Goal: Obtain resource: Download file/media

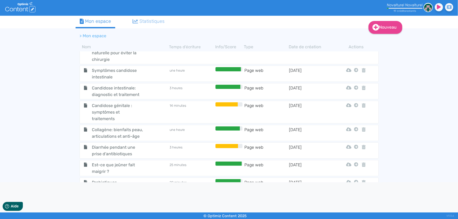
scroll to position [470, 0]
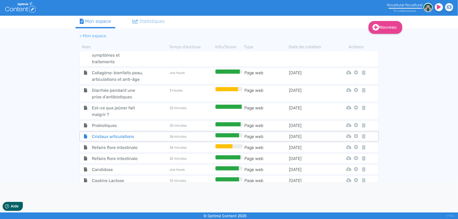
click at [143, 134] on span "Cristaux articulations" at bounding box center [117, 136] width 59 height 7
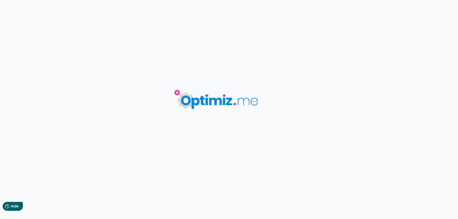
type input "Cristaux articulations"
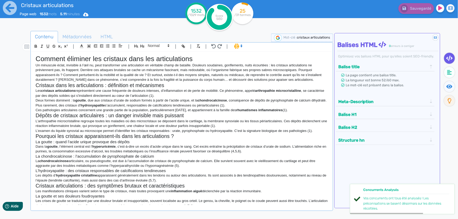
click at [172, 134] on h2 "Pourquoi les cristaux apparaissent-ils dans les articulations ?" at bounding box center [182, 136] width 292 height 6
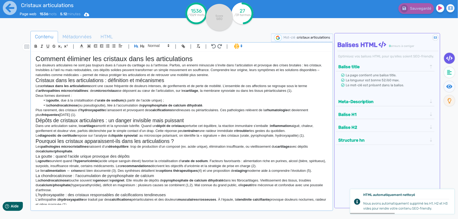
click at [111, 57] on h1 "Comment éliminer les cristaux dans les articulations" at bounding box center [182, 59] width 292 height 8
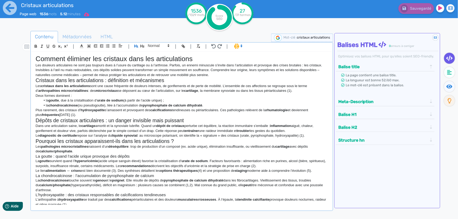
click at [89, 14] on icon at bounding box center [86, 14] width 5 height 4
click at [88, 42] on button "Word" at bounding box center [85, 44] width 42 height 8
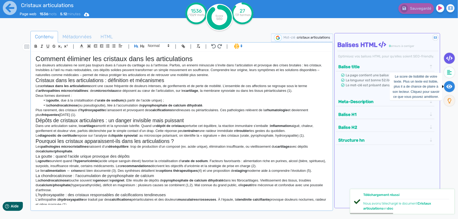
click at [446, 85] on icon at bounding box center [449, 86] width 6 height 5
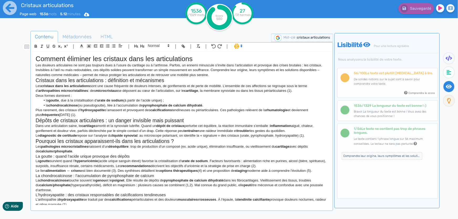
click at [246, 104] on li "la chondrocalcinose (ou pseudogoutte), liée à l’accumulation de pyrophosphate d…" at bounding box center [184, 105] width 287 height 5
